Goal: Book appointment/travel/reservation

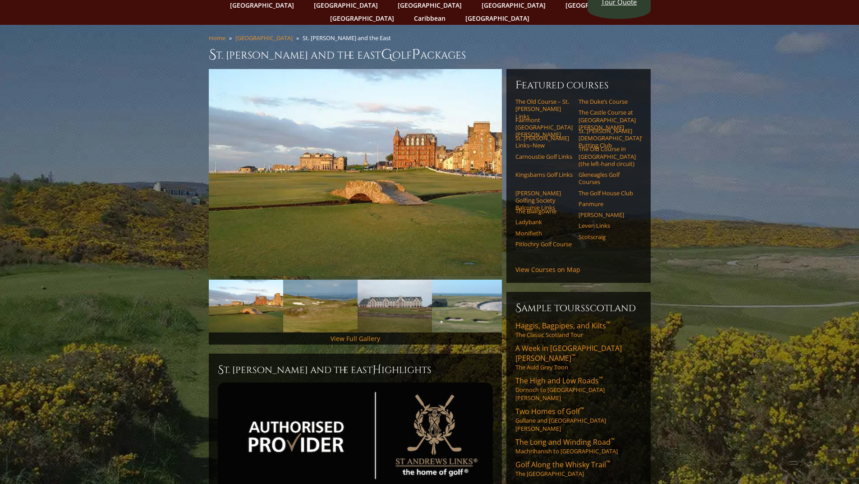
scroll to position [45, 0]
click at [541, 98] on link "The Old Course – St. [PERSON_NAME] Links" at bounding box center [543, 109] width 57 height 22
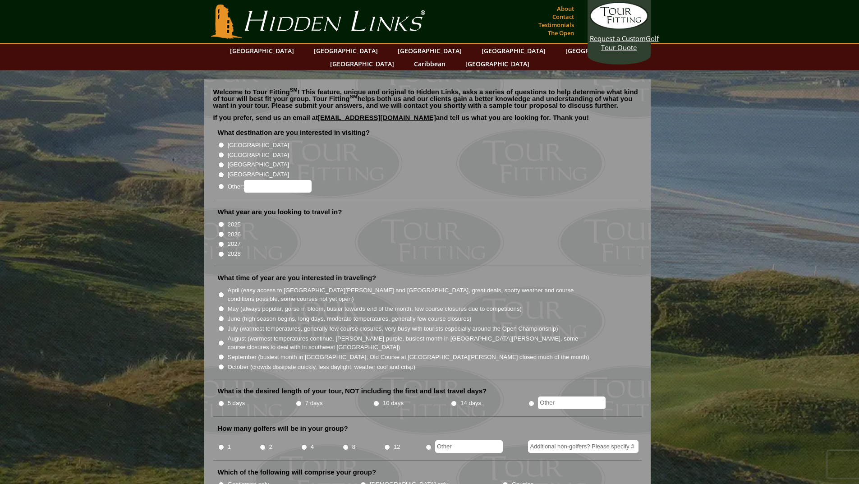
click at [225, 149] on li "[GEOGRAPHIC_DATA]" at bounding box center [431, 154] width 426 height 10
click at [222, 152] on input "[GEOGRAPHIC_DATA]" at bounding box center [221, 155] width 6 height 6
radio input "true"
click at [220, 231] on input "2026" at bounding box center [221, 234] width 6 height 6
radio input "true"
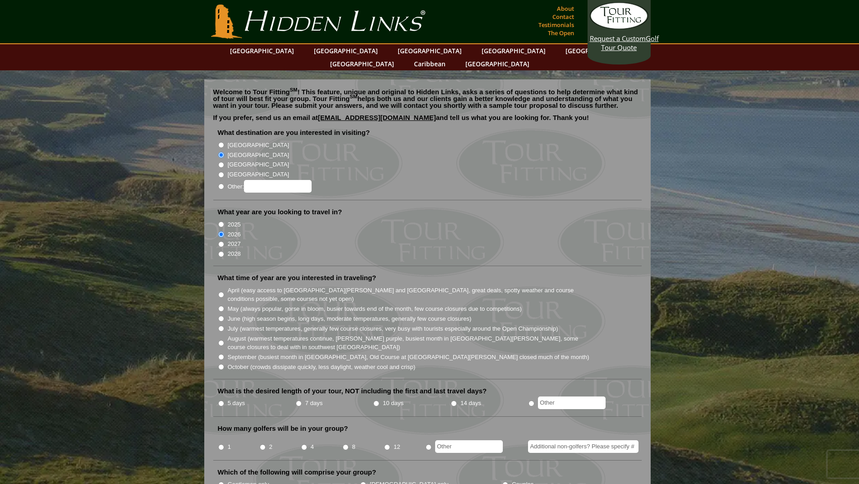
scroll to position [45, 0]
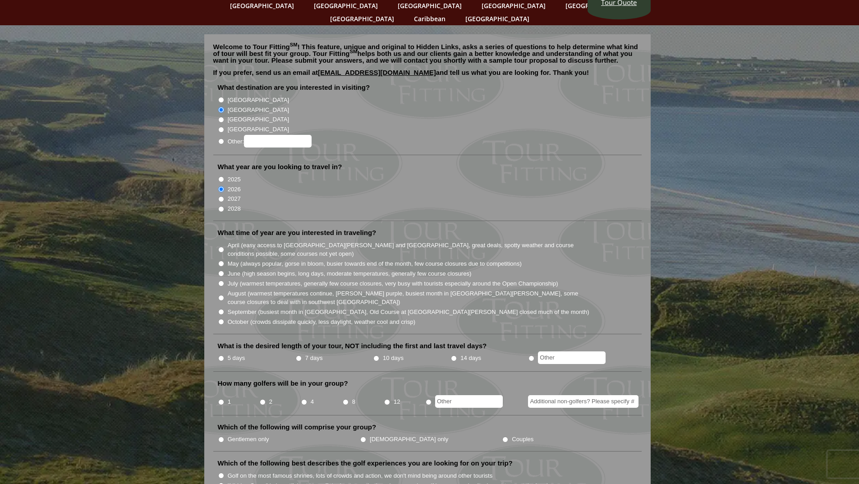
click at [222, 295] on input "August (warmest temperatures continue, heather bright purple, busiest month in …" at bounding box center [221, 298] width 6 height 6
radio input "true"
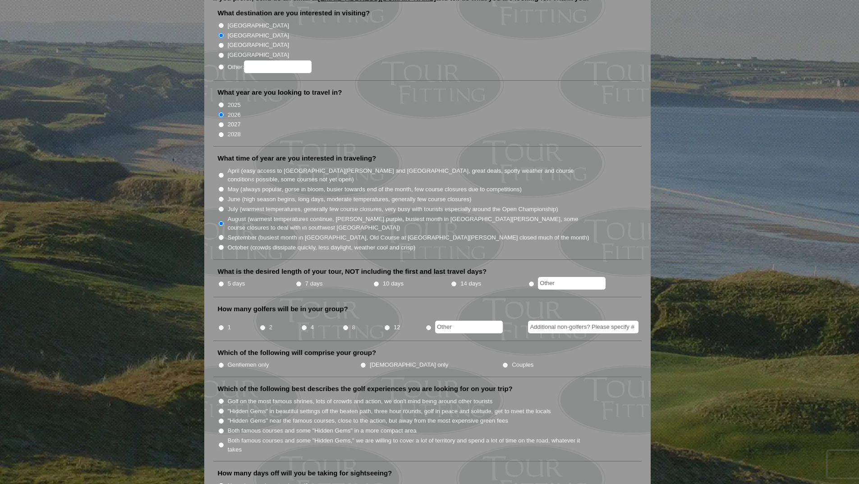
scroll to position [135, 0]
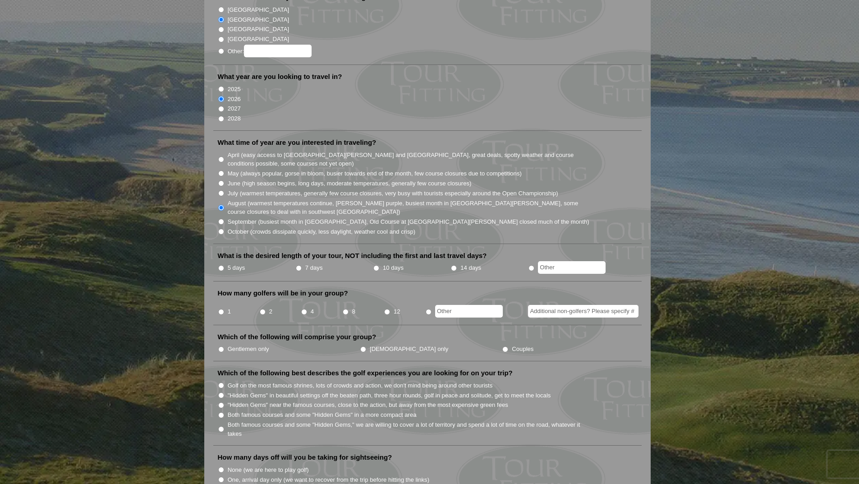
click at [219, 265] on input "5 days" at bounding box center [221, 268] width 6 height 6
radio input "true"
click at [304, 309] on input "4" at bounding box center [304, 312] width 6 height 6
radio input "true"
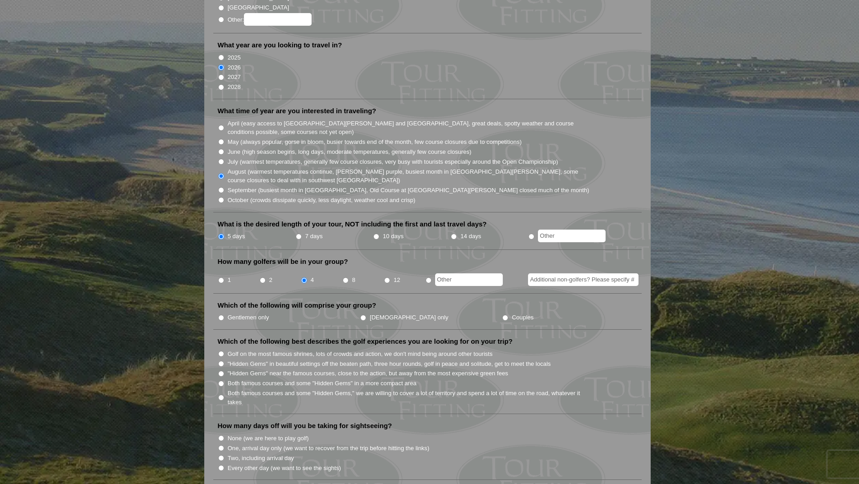
scroll to position [180, 0]
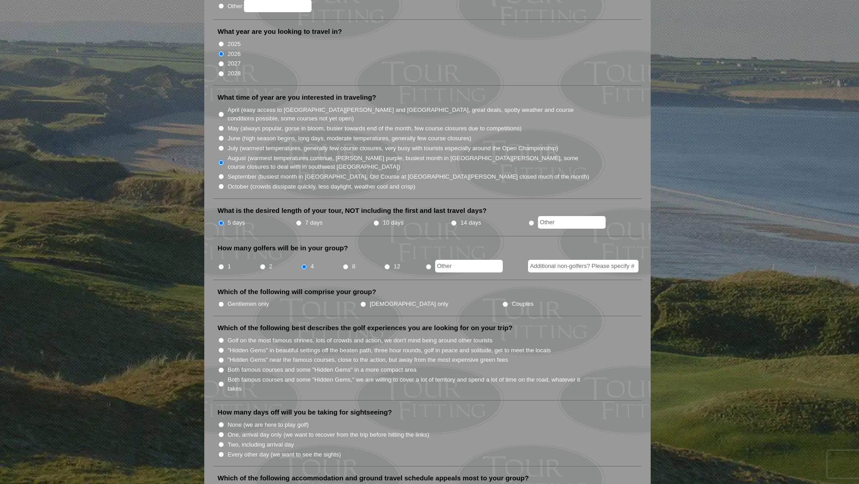
click at [229, 299] on label "Gentlemen only" at bounding box center [248, 303] width 41 height 9
click at [224, 301] on input "Gentlemen only" at bounding box center [221, 304] width 6 height 6
radio input "true"
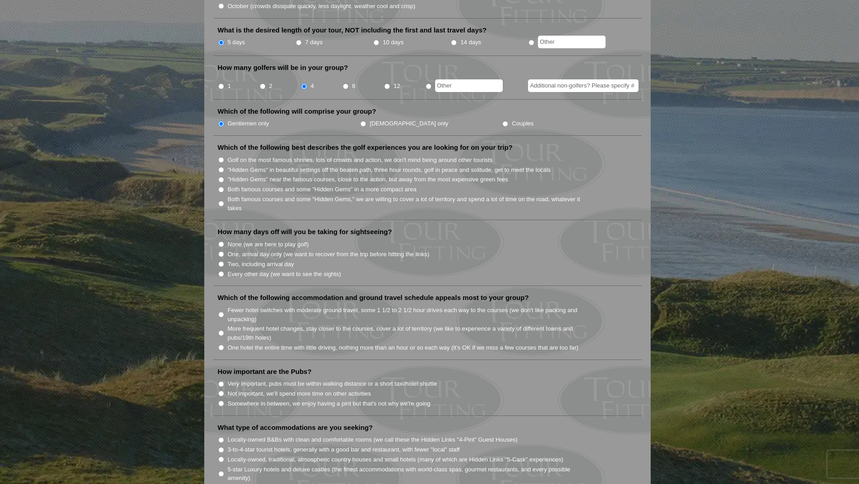
scroll to position [496, 0]
